Goal: Navigation & Orientation: Find specific page/section

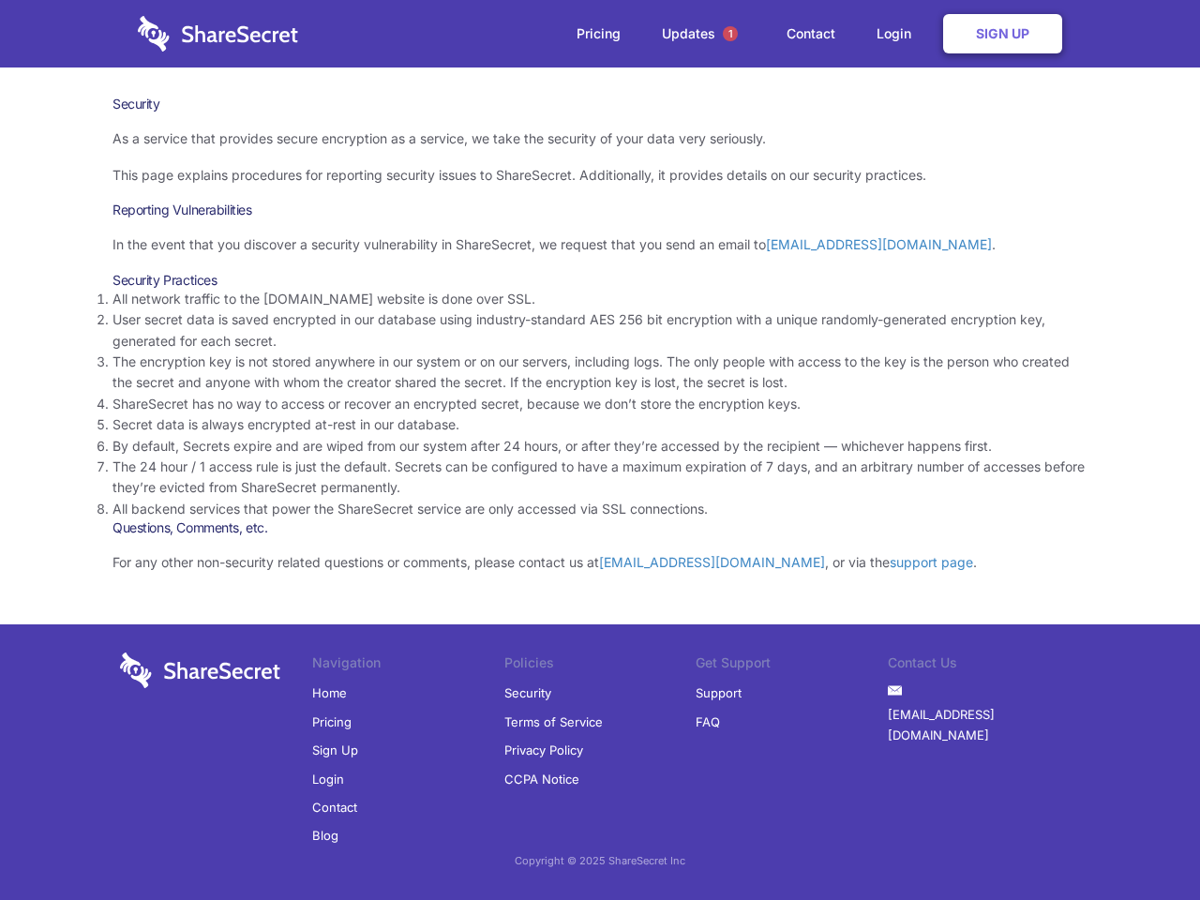
click at [600, 450] on li "By default, Secrets expire and are wiped from our system after 24 hours, or aft…" at bounding box center [600, 446] width 975 height 21
click at [730, 34] on span "1" at bounding box center [730, 33] width 15 height 15
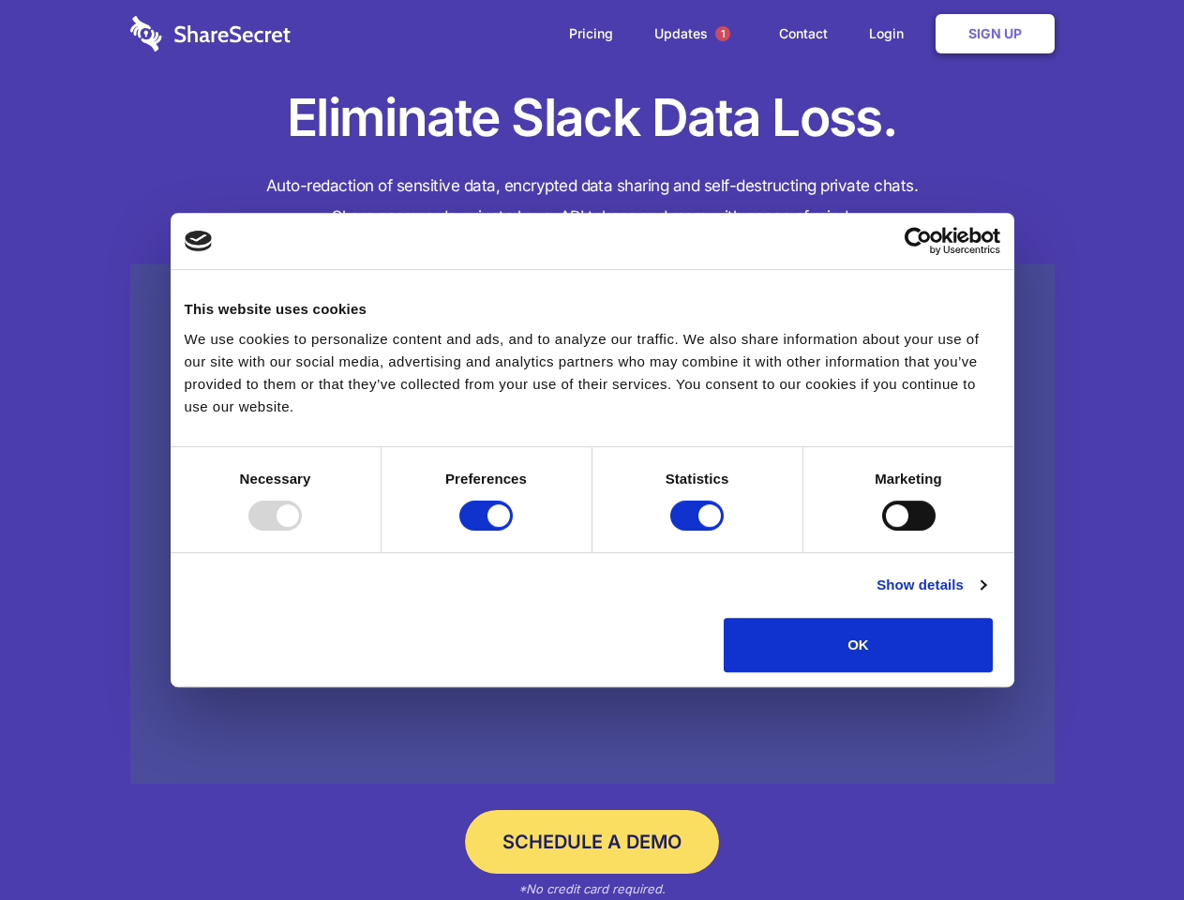
click at [302, 531] on div at bounding box center [274, 516] width 53 height 30
click at [513, 531] on input "Preferences" at bounding box center [485, 516] width 53 height 30
checkbox input "false"
click at [699, 531] on input "Statistics" at bounding box center [696, 516] width 53 height 30
checkbox input "false"
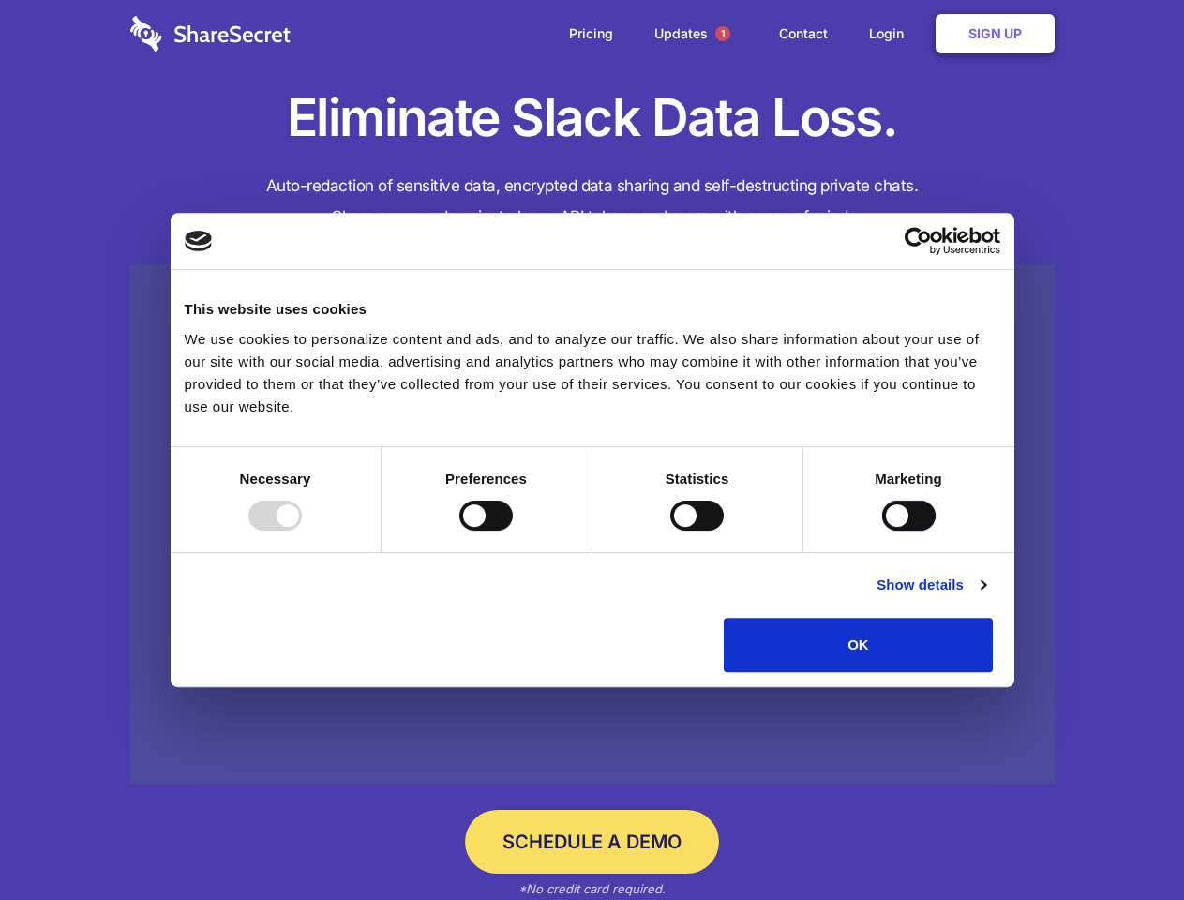
click at [882, 531] on input "Marketing" at bounding box center [908, 516] width 53 height 30
checkbox input "true"
click at [985, 596] on link "Show details" at bounding box center [931, 585] width 109 height 23
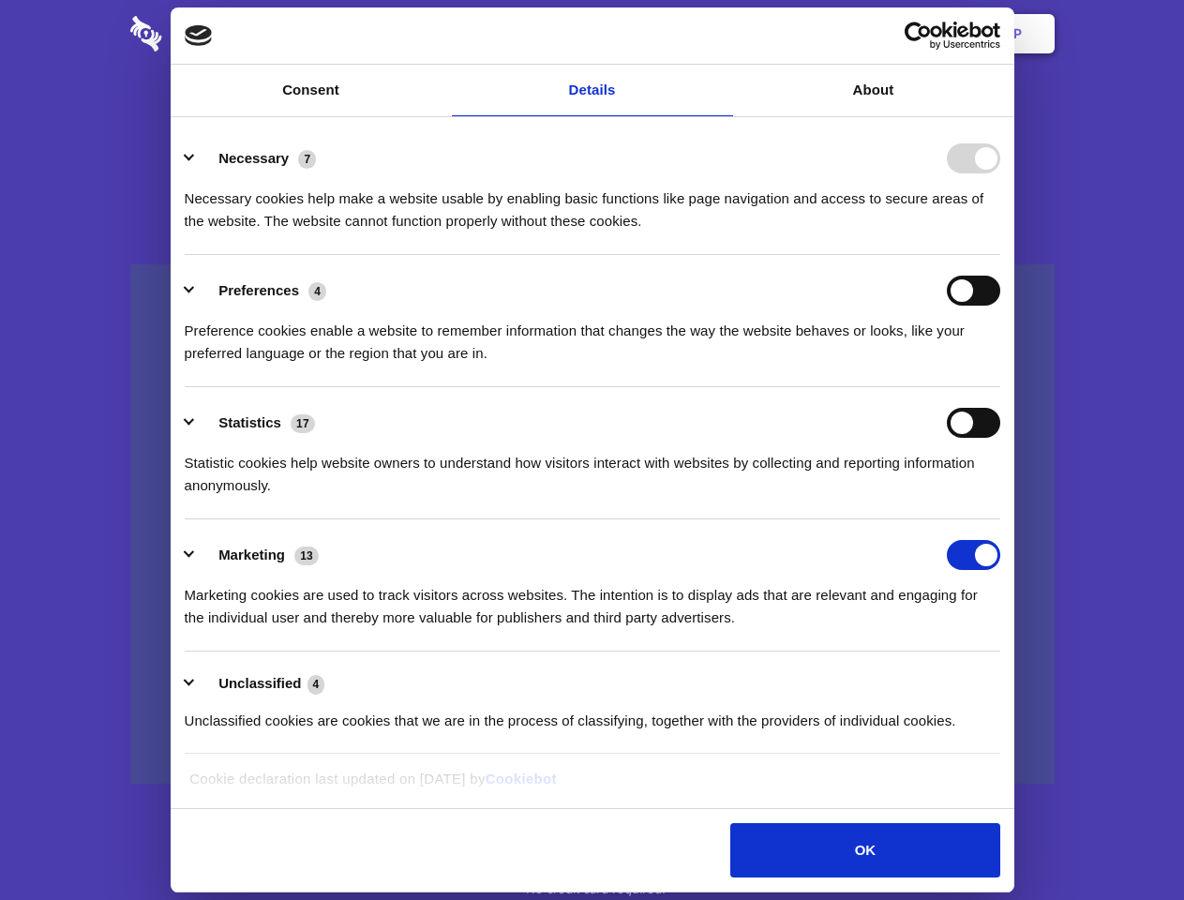
click at [1000, 255] on li "Necessary 7 Necessary cookies help make a website usable by enabling basic func…" at bounding box center [593, 189] width 816 height 132
click at [722, 34] on span "1" at bounding box center [722, 33] width 15 height 15
